Goal: Entertainment & Leisure: Consume media (video, audio)

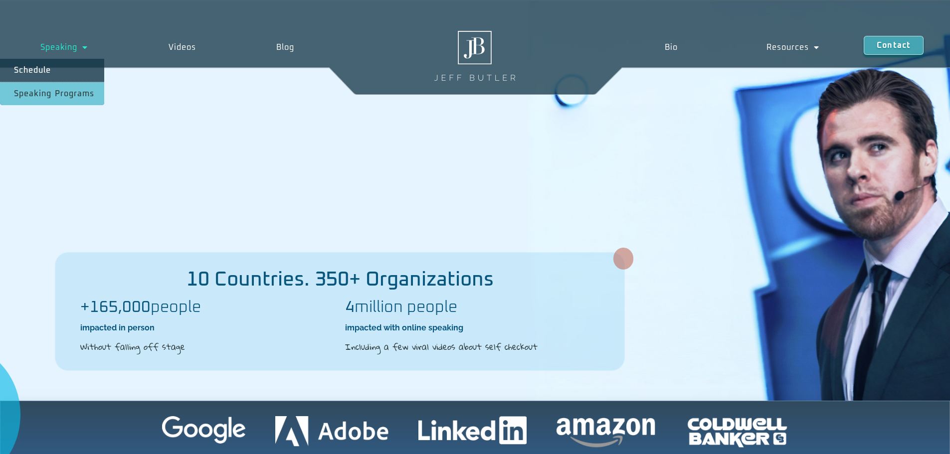
click at [90, 47] on link "Speaking" at bounding box center [64, 47] width 128 height 23
click at [68, 49] on link "Speaking" at bounding box center [64, 47] width 128 height 23
click at [47, 86] on div "Speaking Schedule Speaking Programs Videos Blog Speaking Schedule Speaking Prog…" at bounding box center [475, 47] width 950 height 95
click at [33, 88] on link "Speaking Programs" at bounding box center [52, 93] width 104 height 23
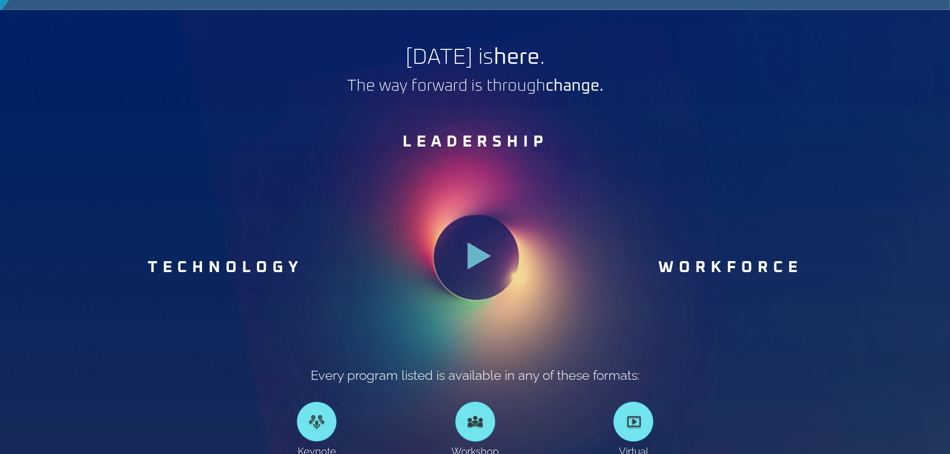
scroll to position [549, 0]
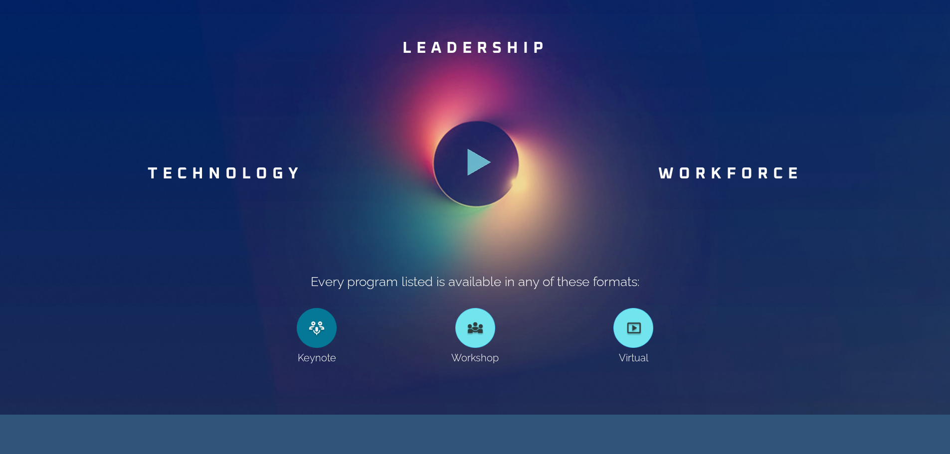
click at [311, 330] on link at bounding box center [317, 328] width 40 height 40
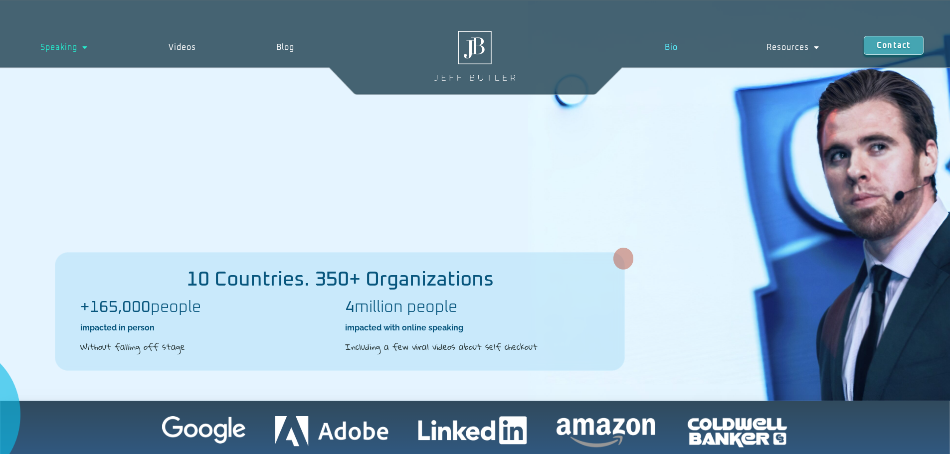
click at [669, 48] on link "Bio" at bounding box center [671, 47] width 102 height 23
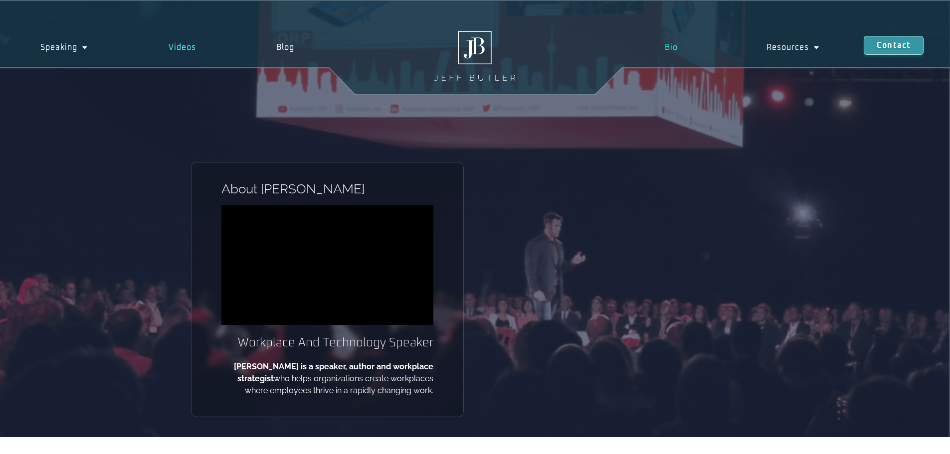
click at [164, 47] on link "Videos" at bounding box center [182, 47] width 108 height 23
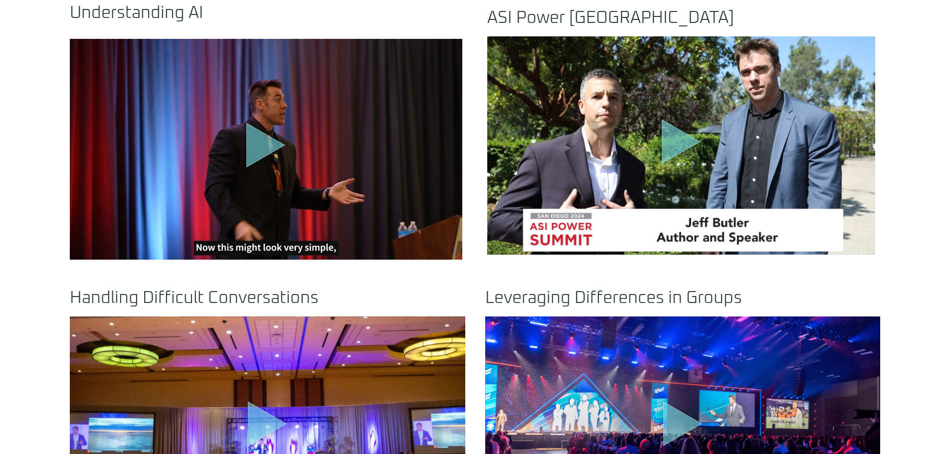
scroll to position [499, 0]
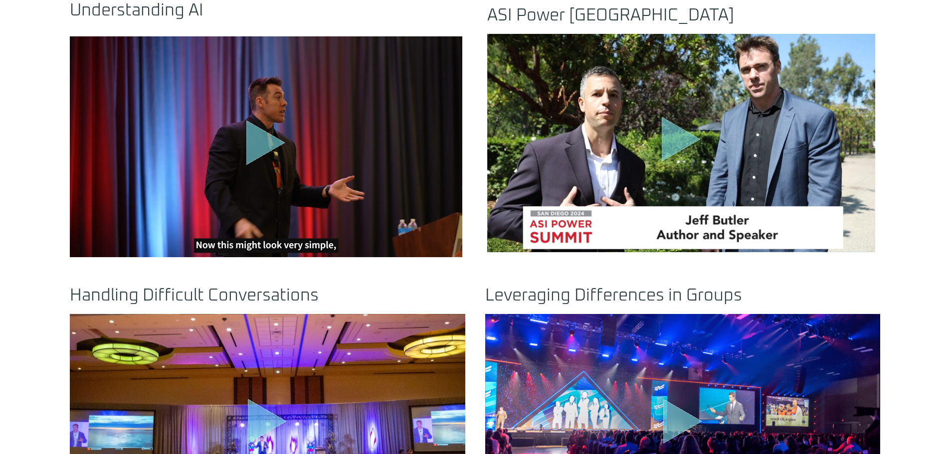
click at [253, 143] on icon "Play Video" at bounding box center [265, 143] width 39 height 45
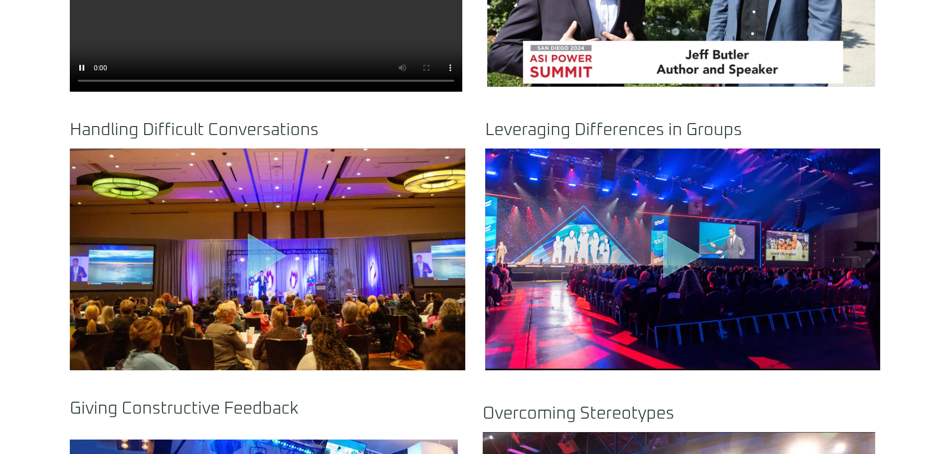
scroll to position [798, 0]
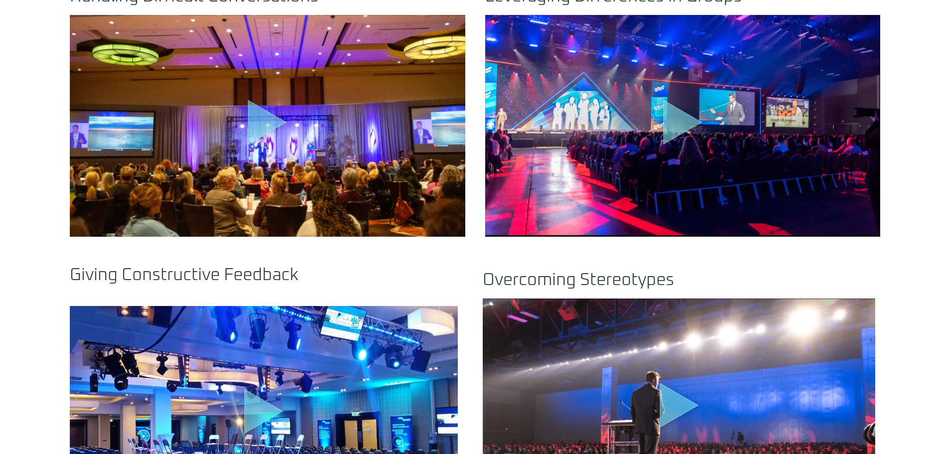
click at [264, 123] on icon "Play Video" at bounding box center [267, 122] width 39 height 45
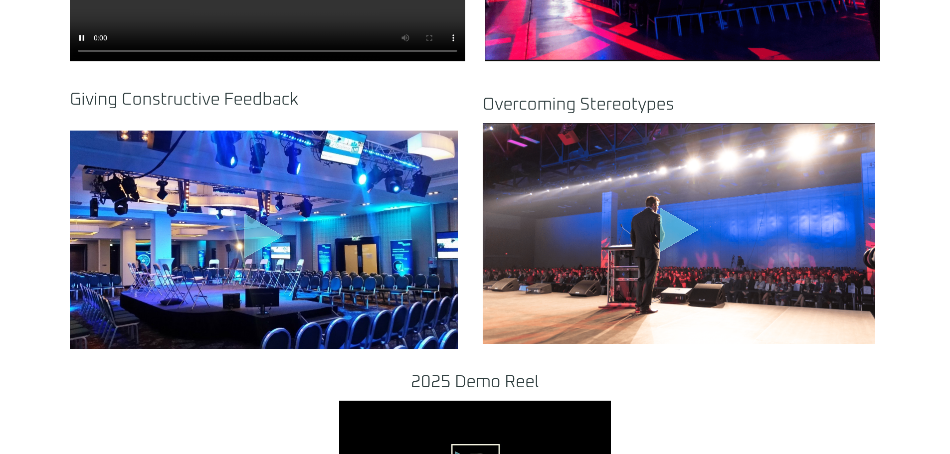
scroll to position [948, 0]
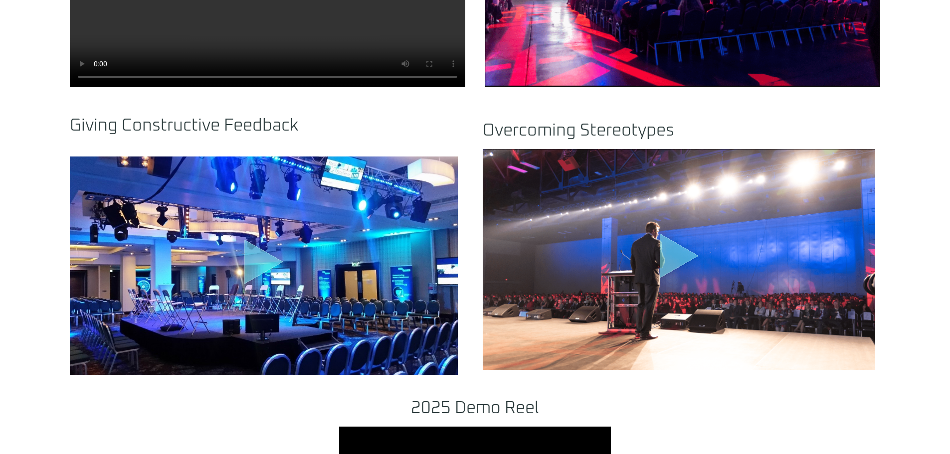
click at [682, 264] on icon "Play Video about motivational speaker dallas" at bounding box center [679, 255] width 39 height 45
